Goal: Information Seeking & Learning: Learn about a topic

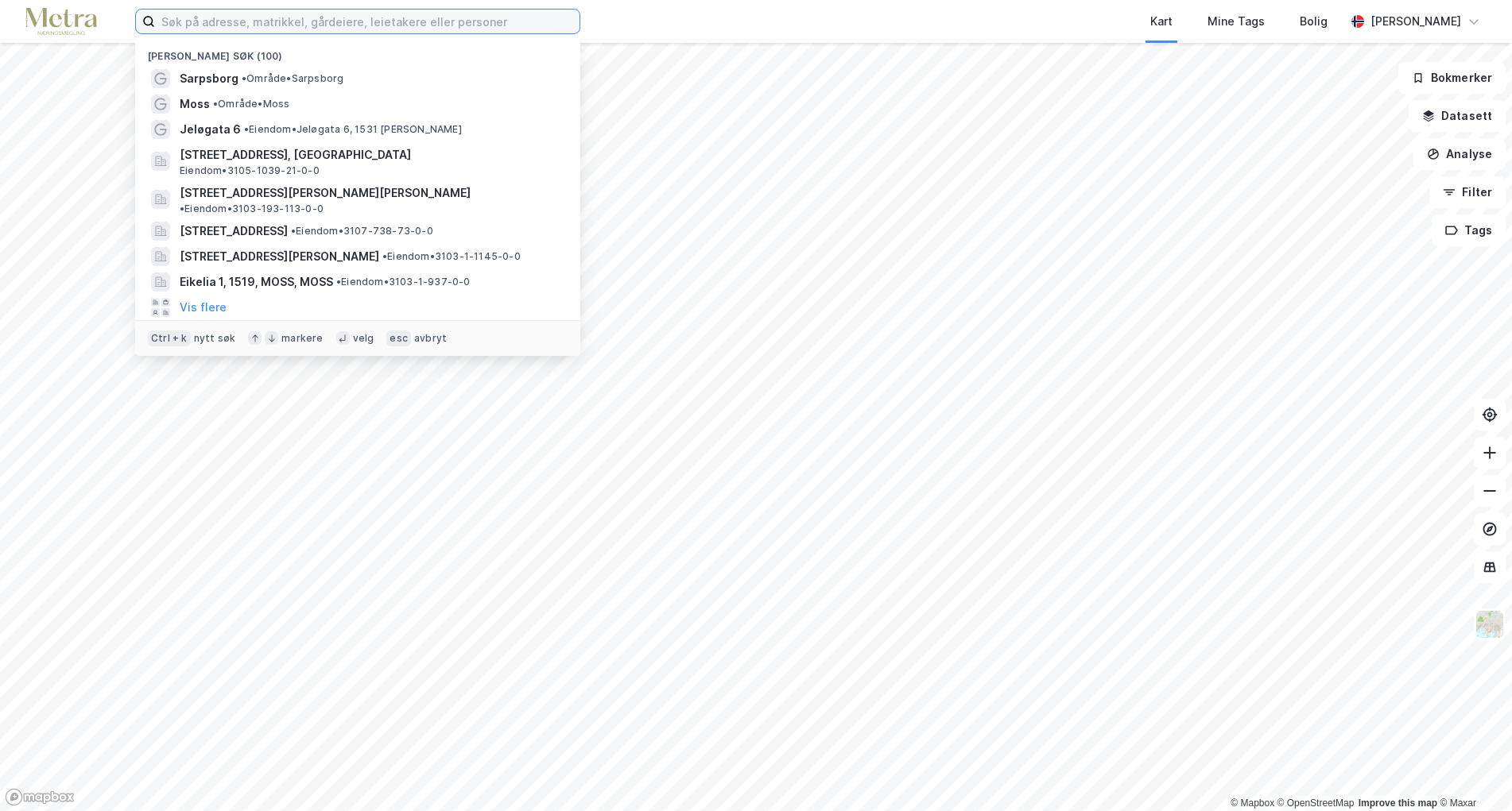
click at [301, 23] on input at bounding box center [367, 22] width 425 height 23
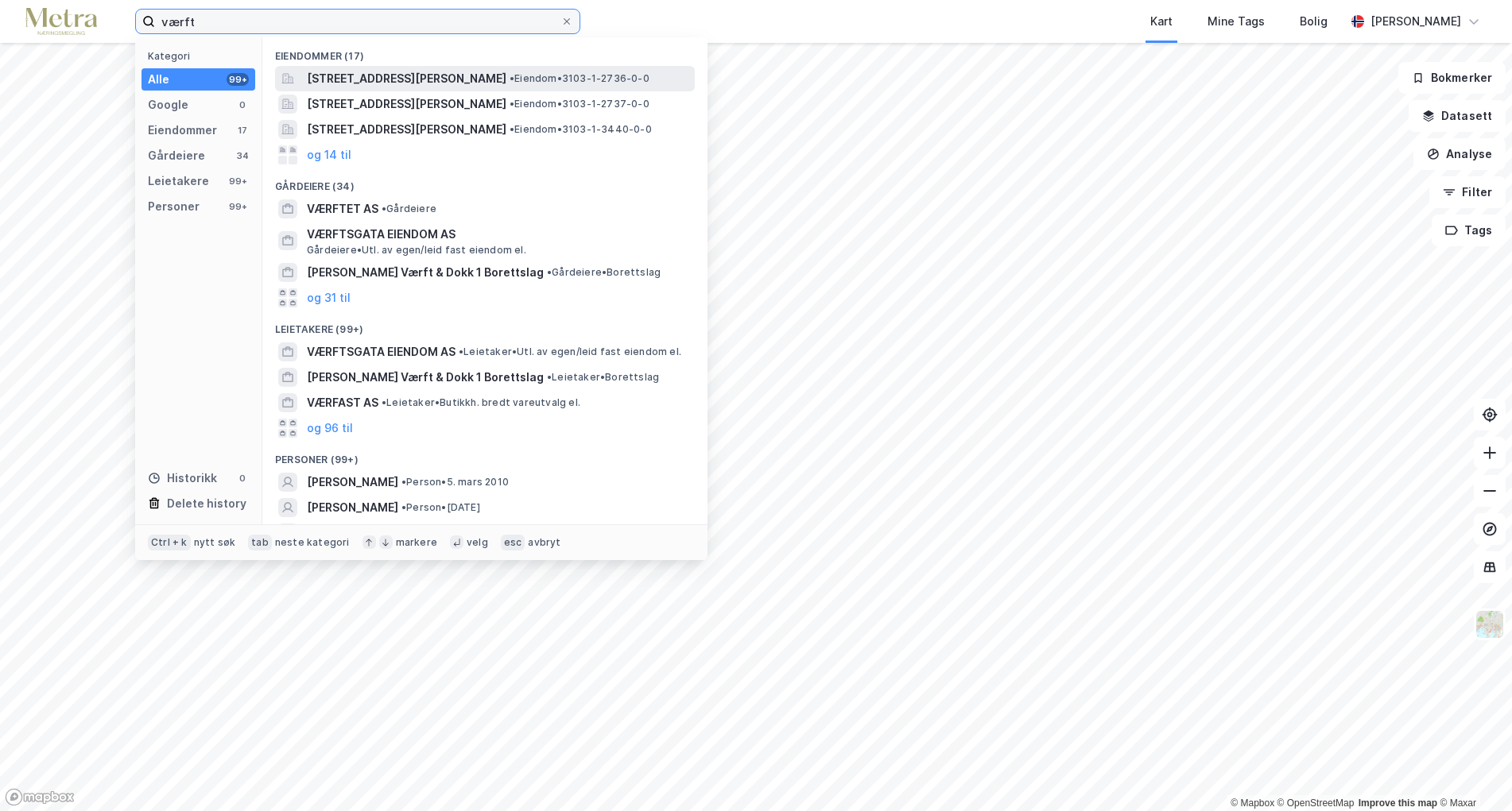
type input "værft"
click at [356, 81] on span "[STREET_ADDRESS][PERSON_NAME]" at bounding box center [407, 78] width 200 height 19
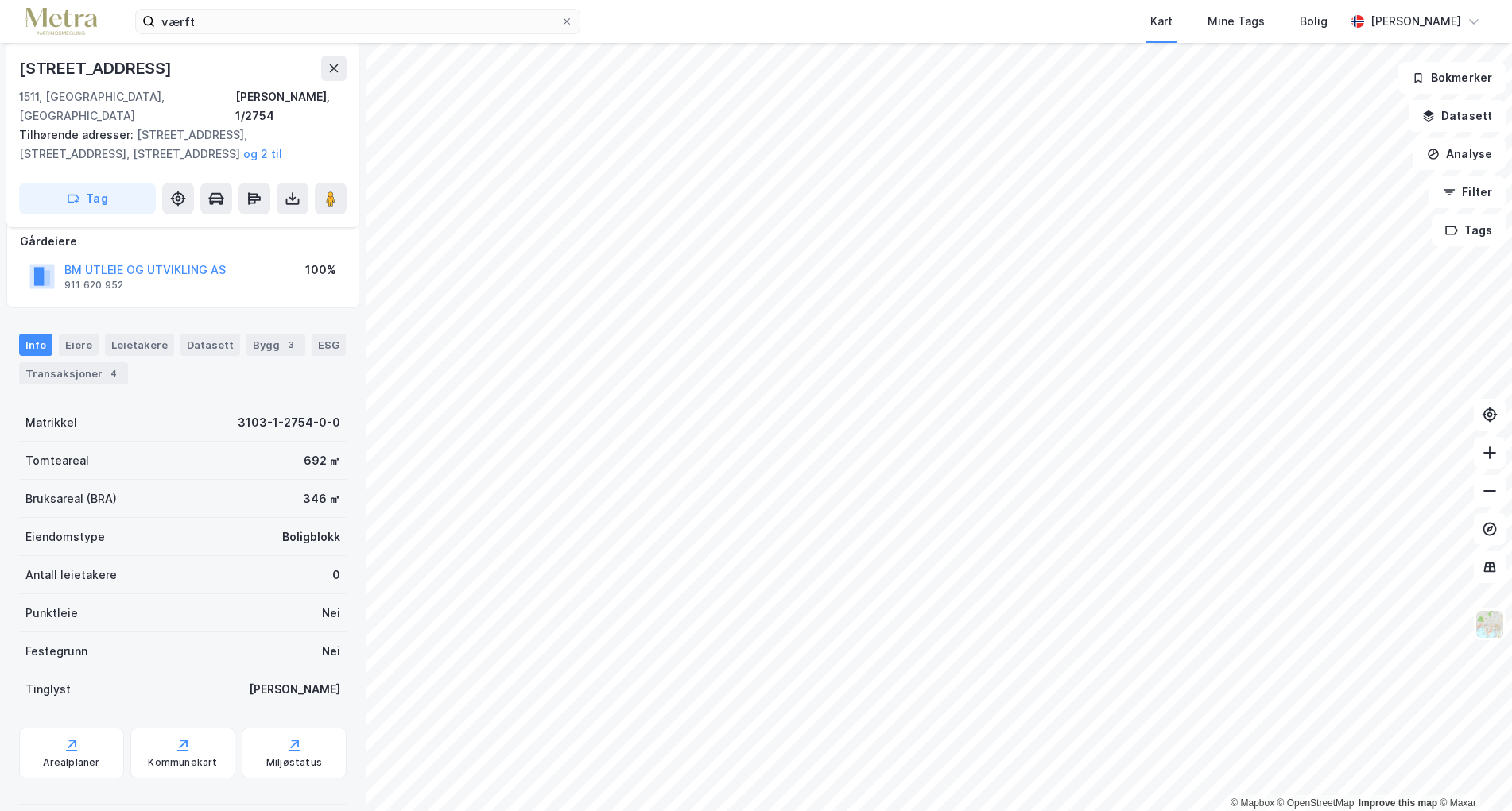
scroll to position [91, 0]
click at [98, 363] on div "Transaksjoner 4" at bounding box center [72, 374] width 109 height 23
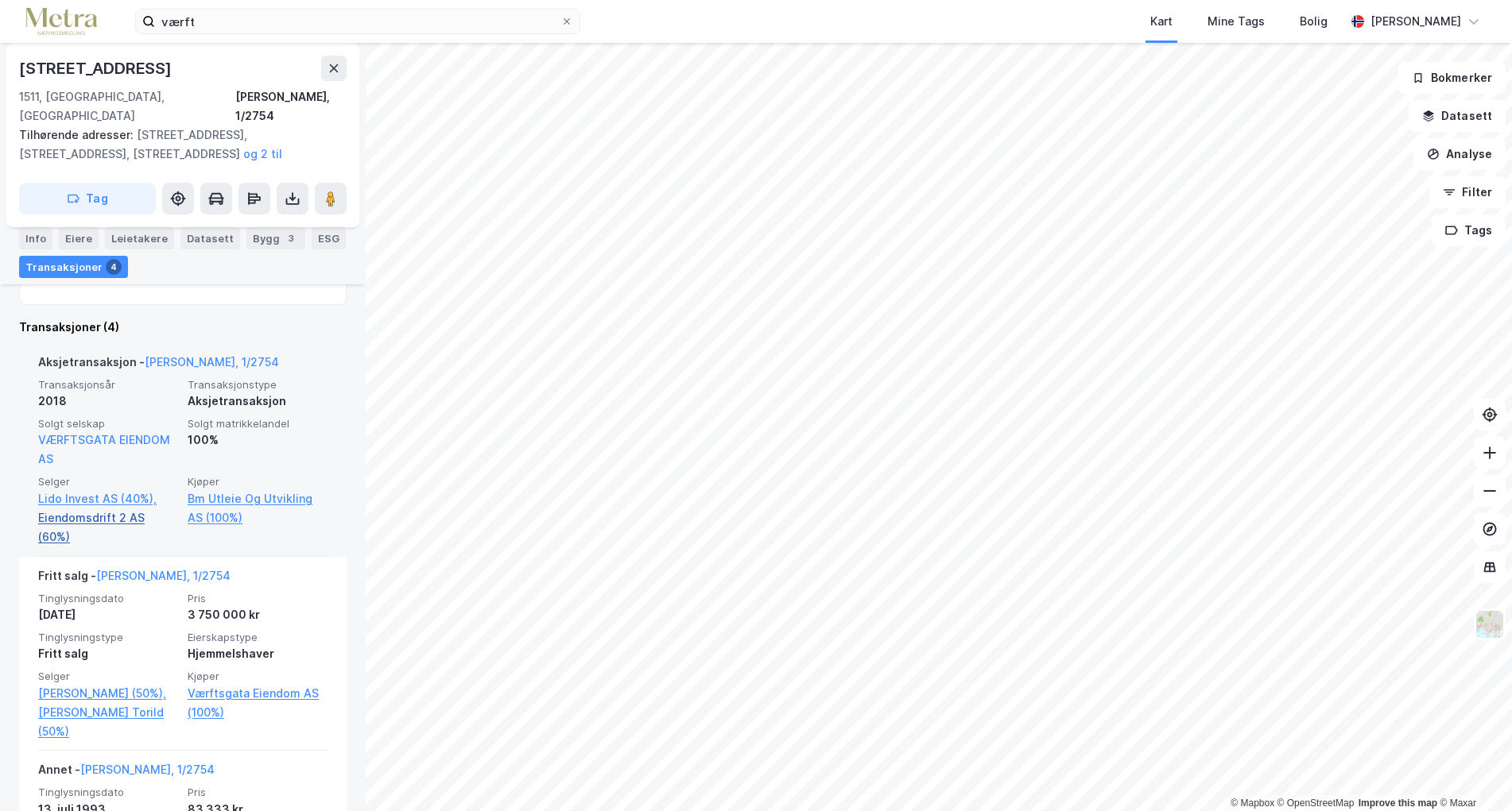
scroll to position [434, 0]
click at [64, 506] on link "Eiendomsdrift 2 AS (60%)" at bounding box center [108, 523] width 140 height 38
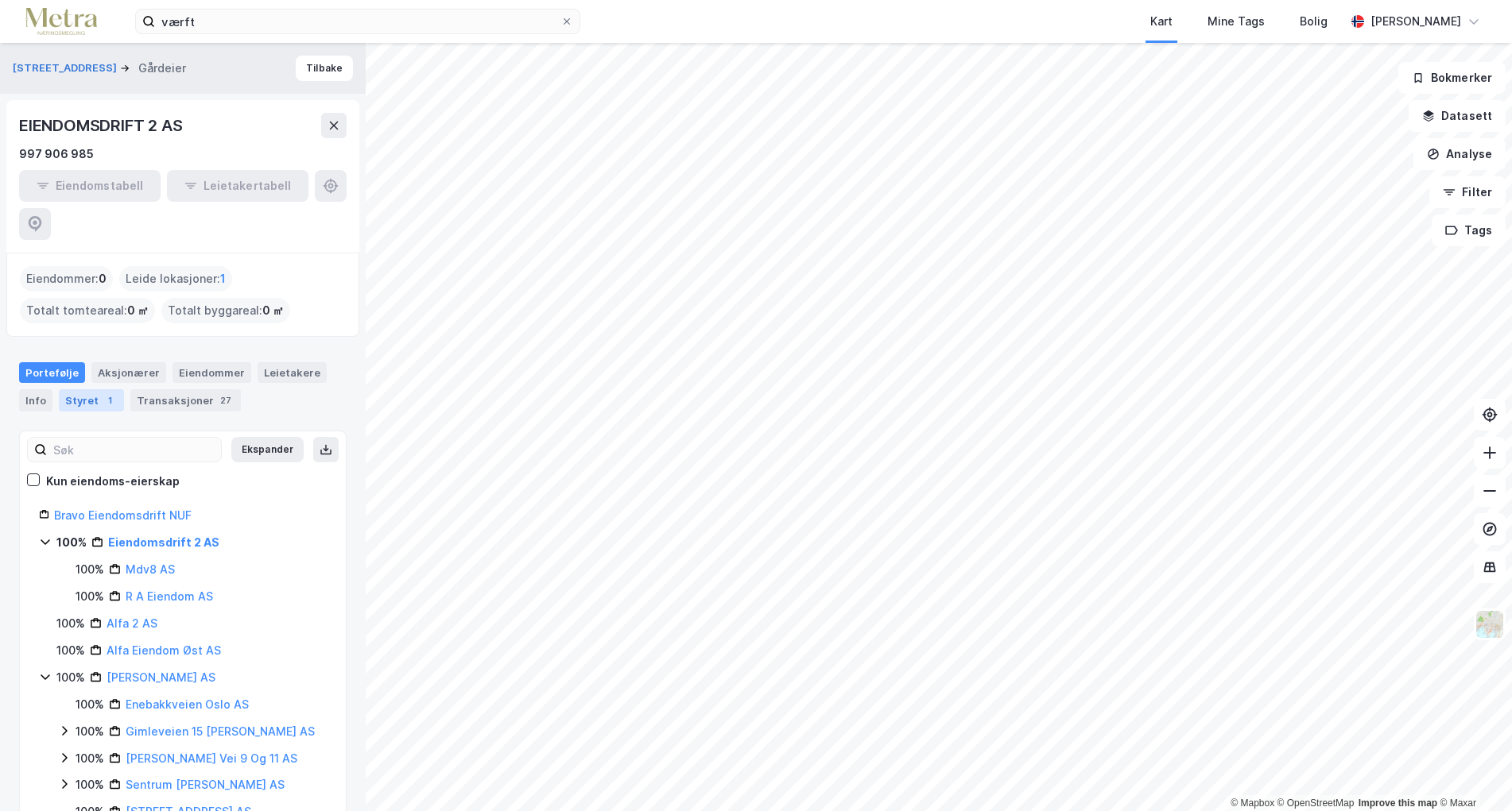
click at [92, 389] on div "Styret 1" at bounding box center [91, 400] width 66 height 23
